Goal: Task Accomplishment & Management: Manage account settings

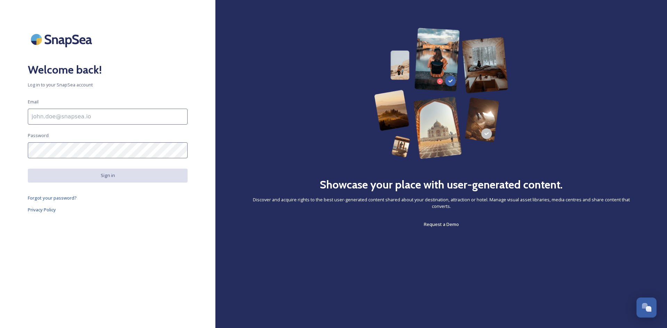
click at [55, 120] on input at bounding box center [108, 117] width 160 height 16
type input "[EMAIL_ADDRESS][DOMAIN_NAME]"
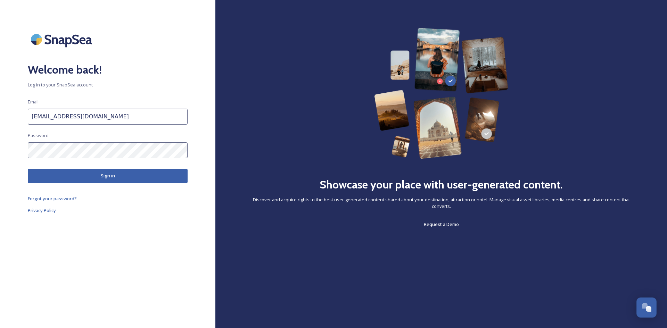
click at [130, 176] on button "Sign in" at bounding box center [108, 176] width 160 height 14
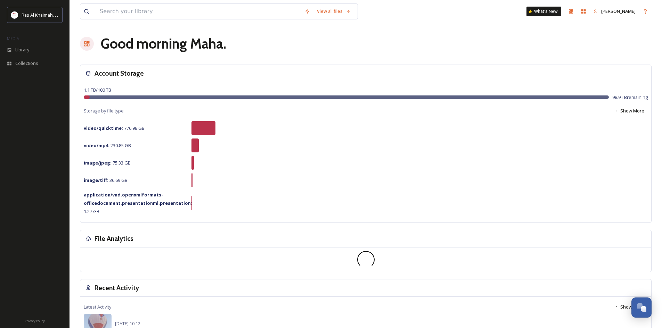
scroll to position [1, 0]
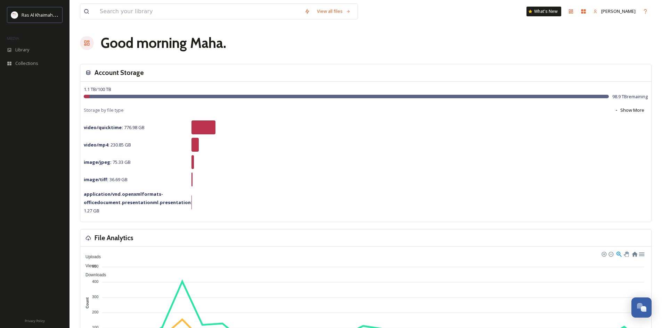
drag, startPoint x: 346, startPoint y: 172, endPoint x: 349, endPoint y: 168, distance: 4.7
click at [220, 47] on h1 "Good morning [PERSON_NAME] ." at bounding box center [163, 43] width 125 height 21
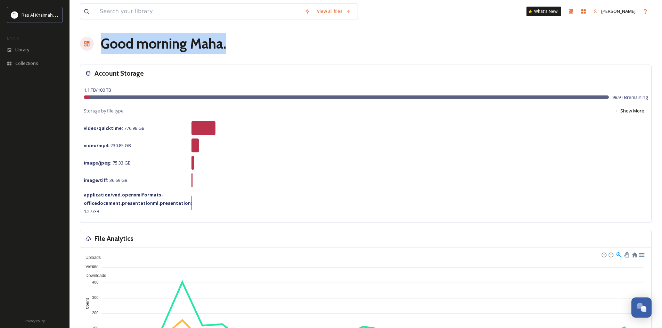
drag, startPoint x: 220, startPoint y: 47, endPoint x: 171, endPoint y: 49, distance: 48.7
click at [174, 48] on h1 "Good morning [PERSON_NAME] ." at bounding box center [163, 43] width 125 height 21
click at [124, 47] on h1 "Good morning [PERSON_NAME] ." at bounding box center [163, 43] width 125 height 21
drag, startPoint x: 124, startPoint y: 48, endPoint x: 201, endPoint y: 51, distance: 77.2
click at [201, 51] on h1 "Good morning [PERSON_NAME] ." at bounding box center [163, 43] width 125 height 21
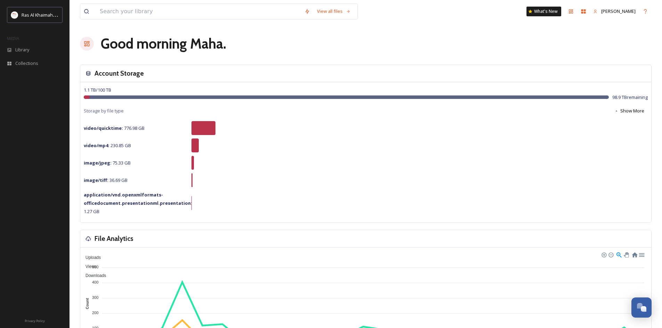
click at [269, 43] on div "Good morning [PERSON_NAME] ." at bounding box center [365, 43] width 571 height 21
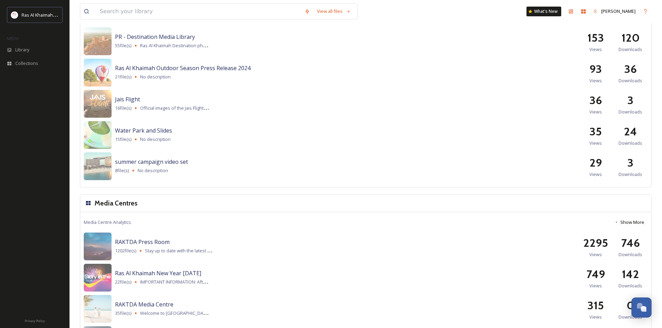
scroll to position [812, 0]
